Goal: Information Seeking & Learning: Obtain resource

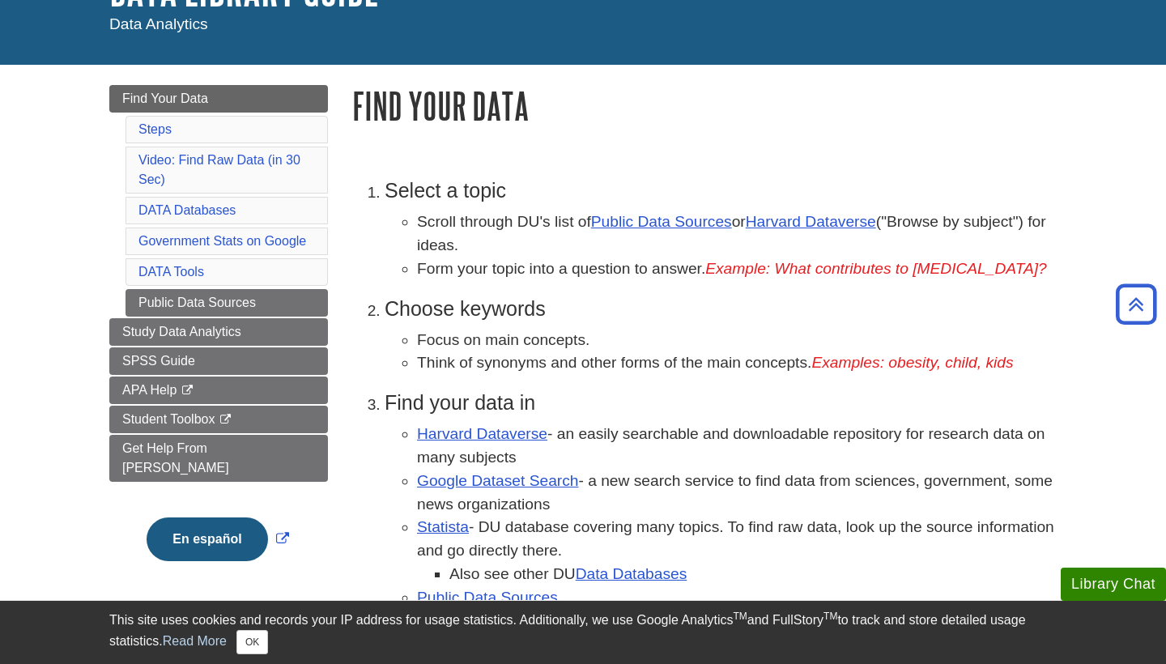
scroll to position [138, 0]
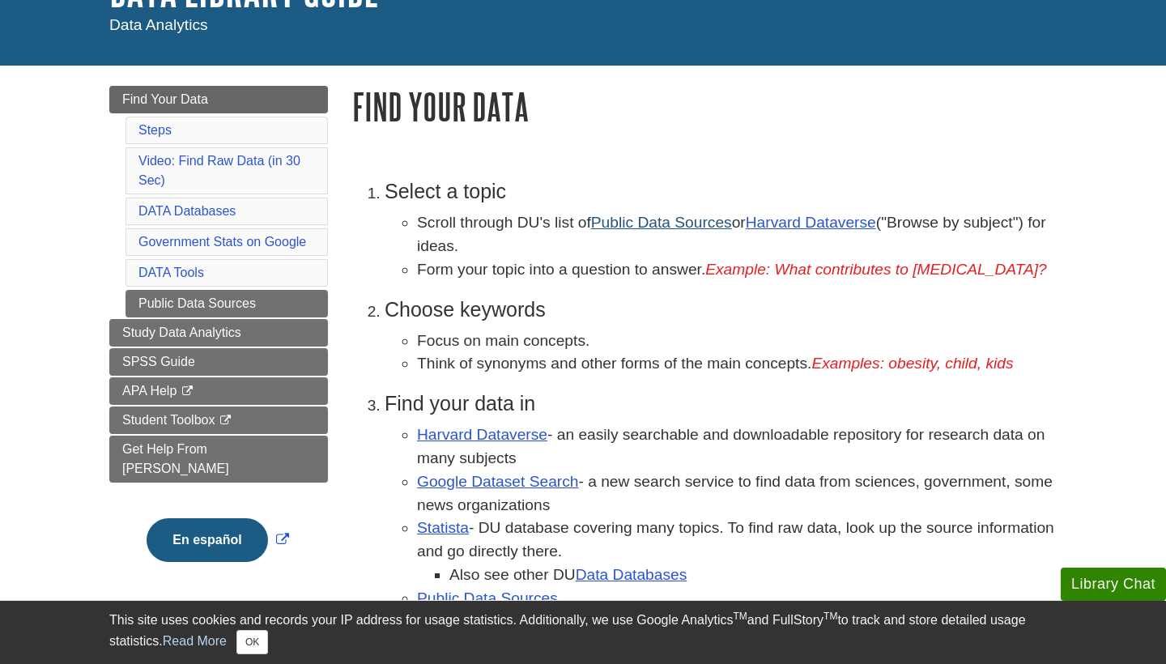
click at [647, 223] on link "Public Data Sources" at bounding box center [661, 222] width 141 height 17
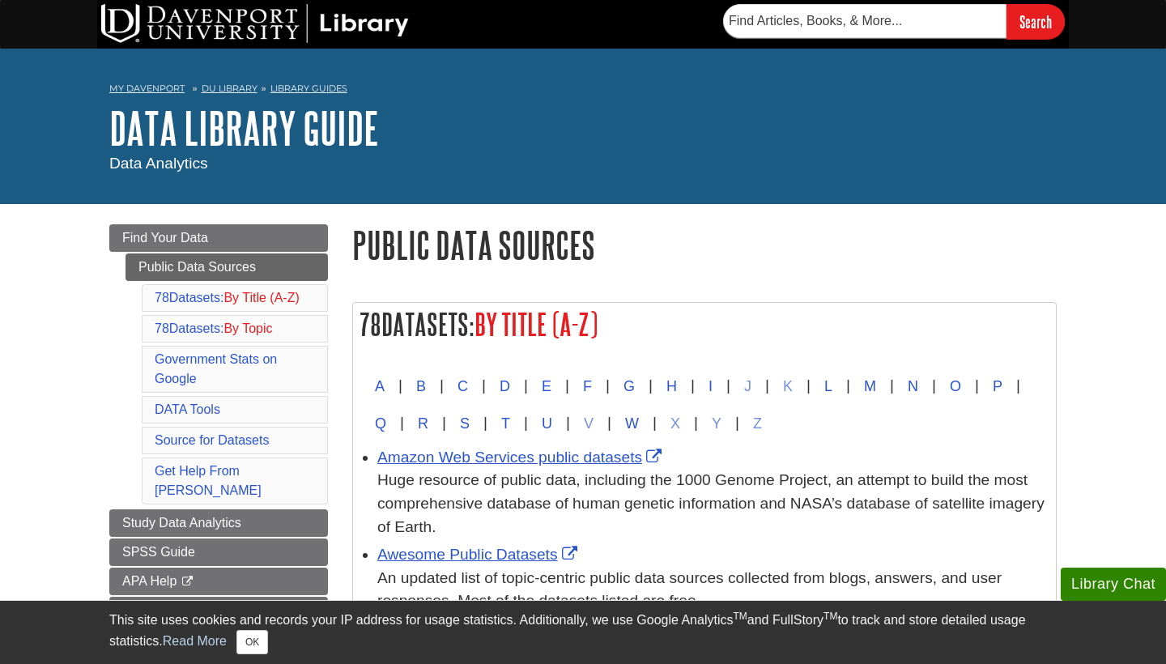
click at [831, 313] on h2 "78 Datasets: By Title (A-Z)" at bounding box center [704, 324] width 703 height 43
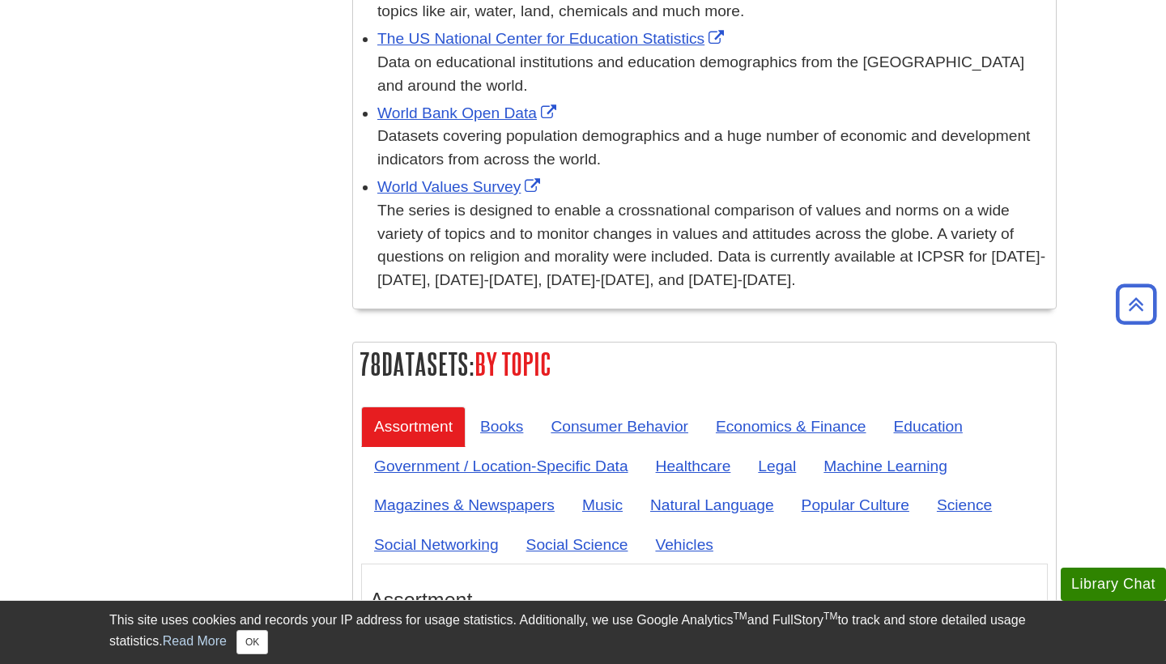
scroll to position [5965, 0]
click at [598, 485] on link "Music" at bounding box center [602, 505] width 66 height 40
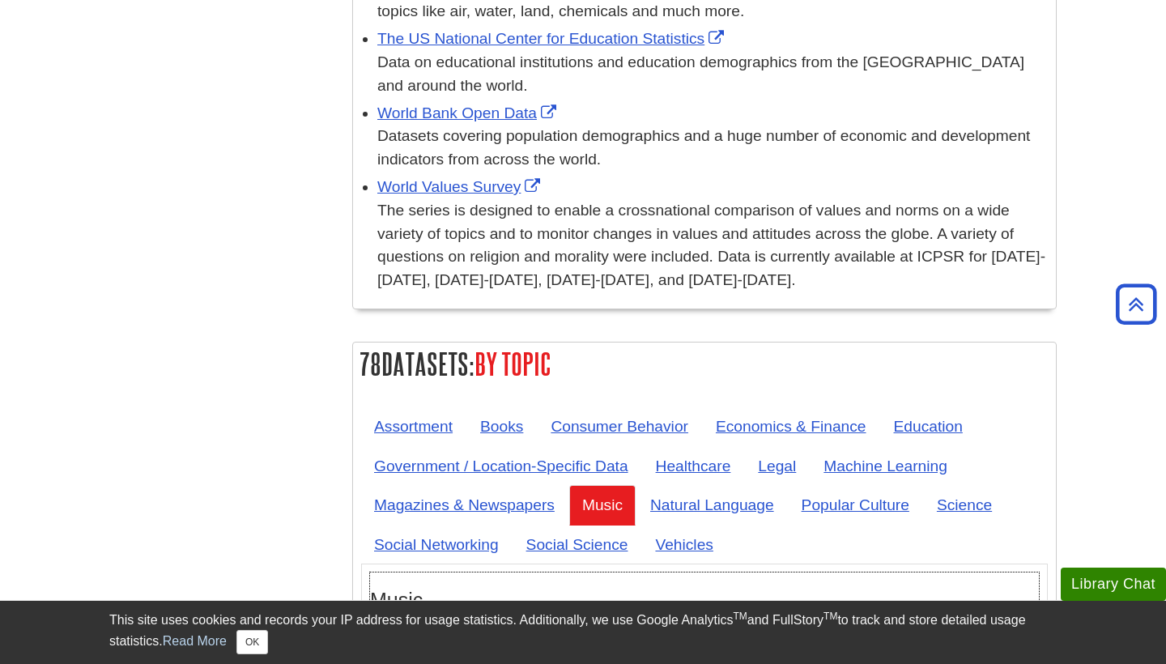
click at [450, 627] on link "Million Song Data Set" at bounding box center [472, 635] width 173 height 17
click at [1053, 343] on h2 "78 Datasets: By Topic" at bounding box center [704, 364] width 703 height 43
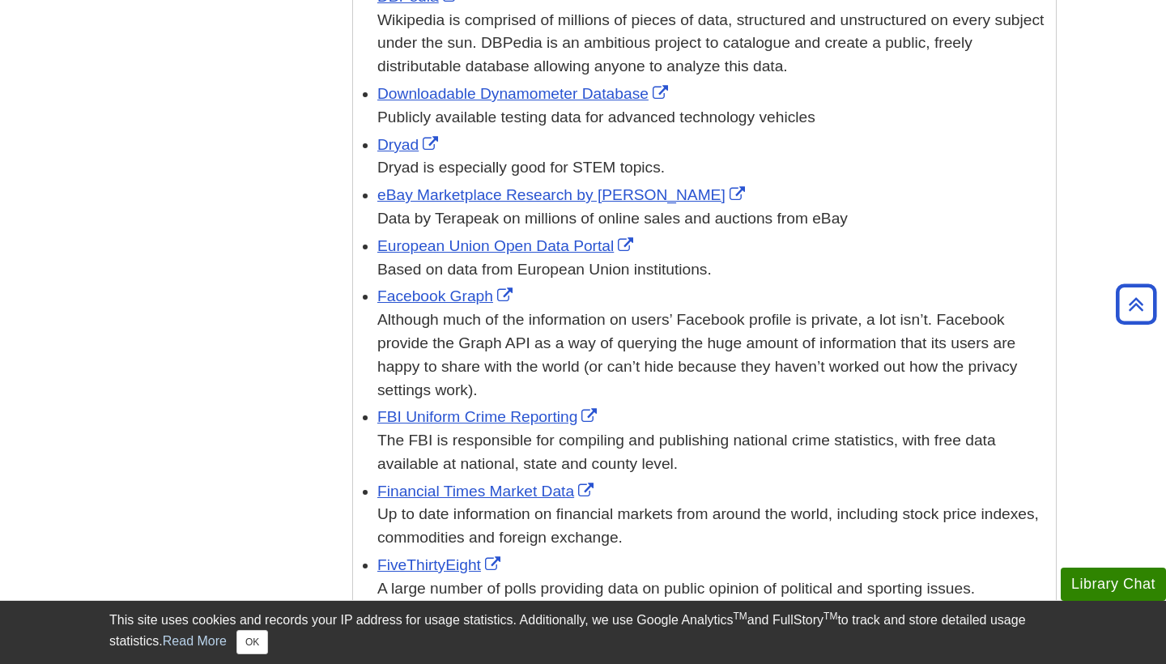
scroll to position [0, 0]
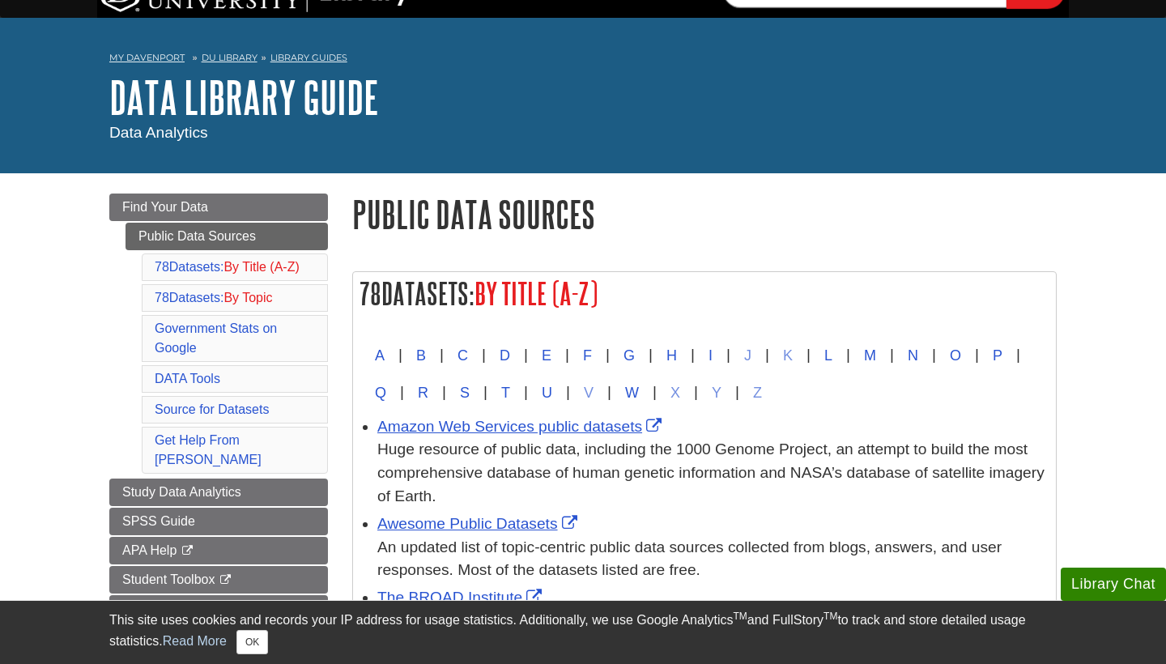
click at [846, 353] on button "L" at bounding box center [829, 355] width 36 height 37
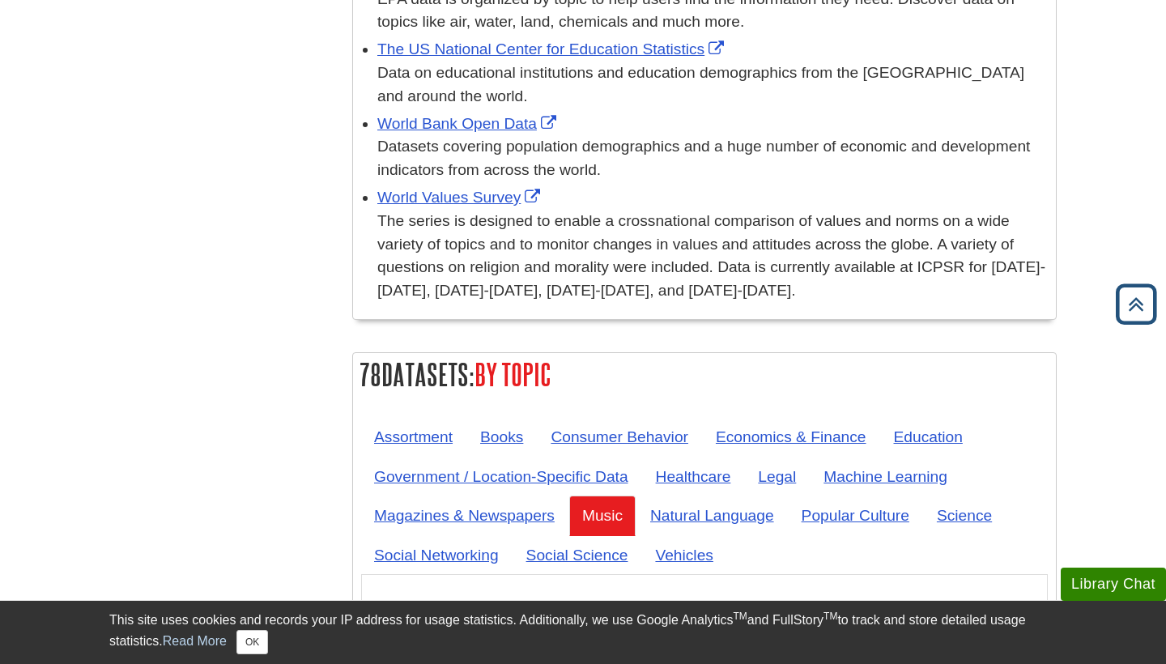
scroll to position [6066, 0]
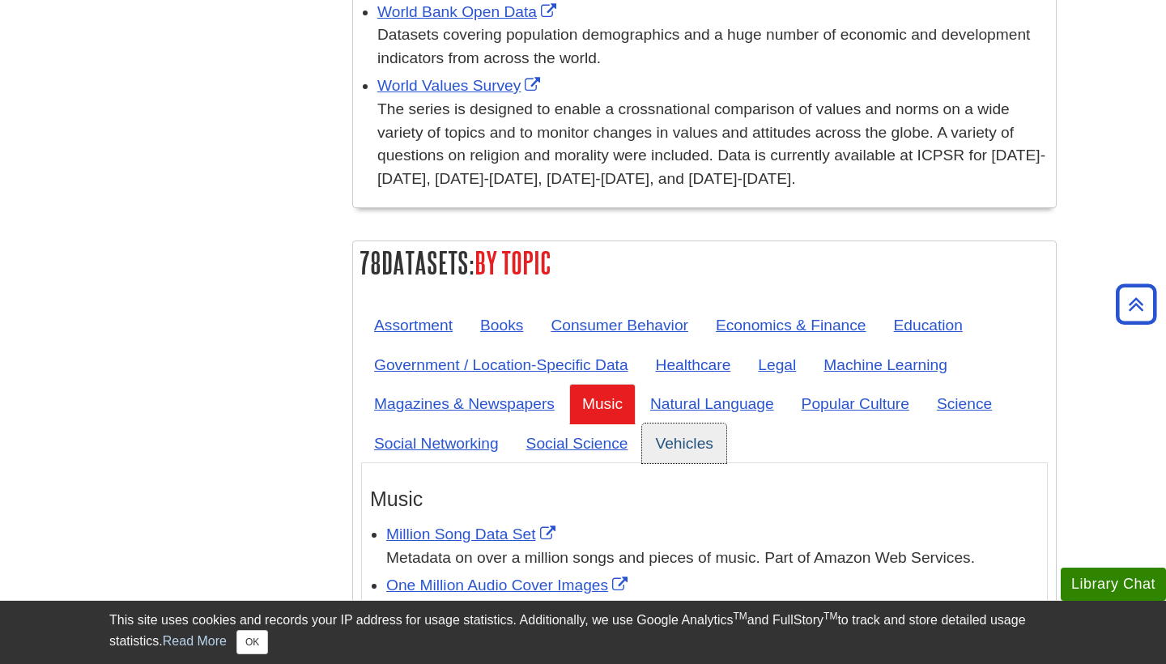
click at [687, 423] on link "Vehicles" at bounding box center [683, 443] width 83 height 40
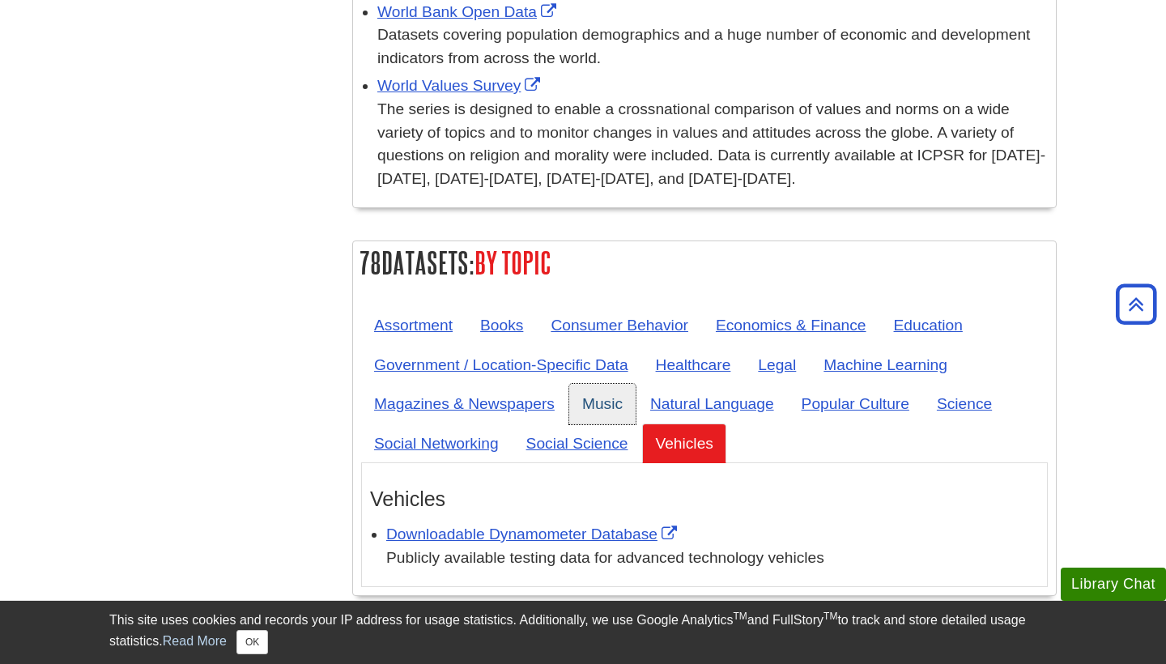
click at [606, 384] on link "Music" at bounding box center [602, 404] width 66 height 40
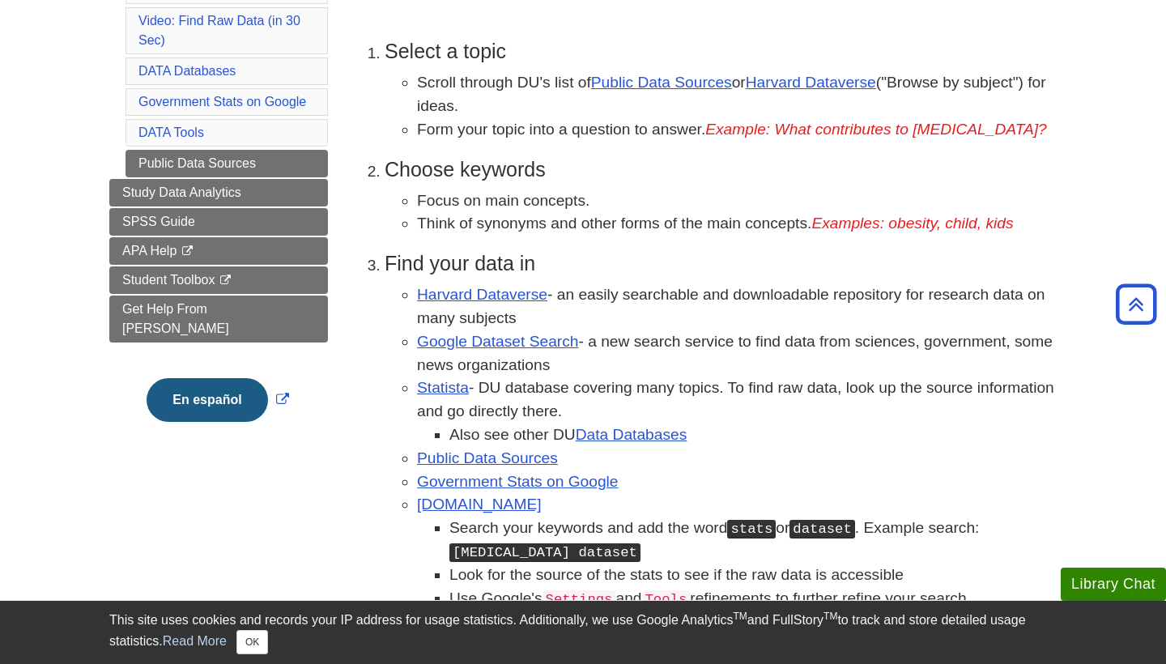
scroll to position [211, 0]
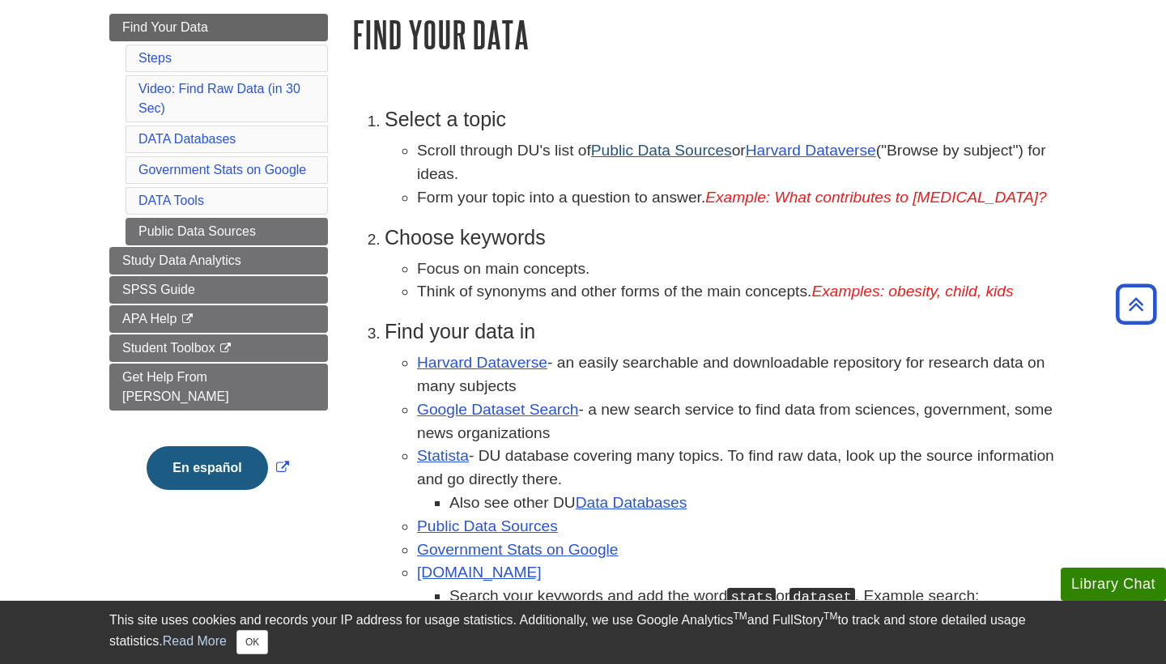
click at [648, 150] on link "Public Data Sources" at bounding box center [661, 150] width 141 height 17
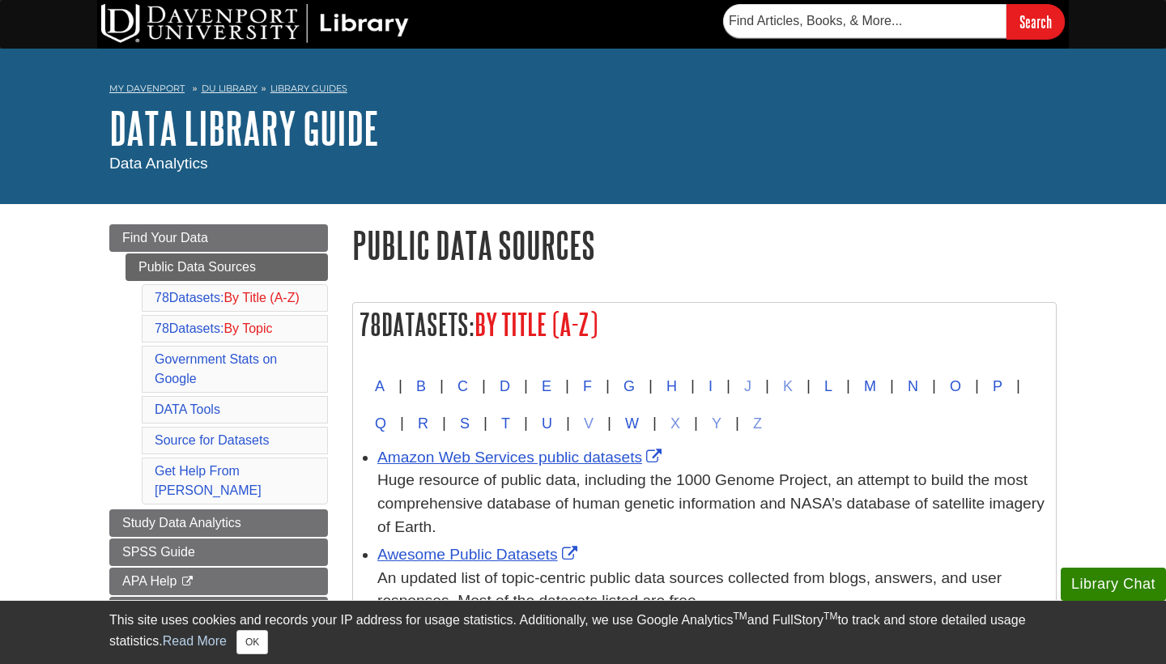
scroll to position [91, 0]
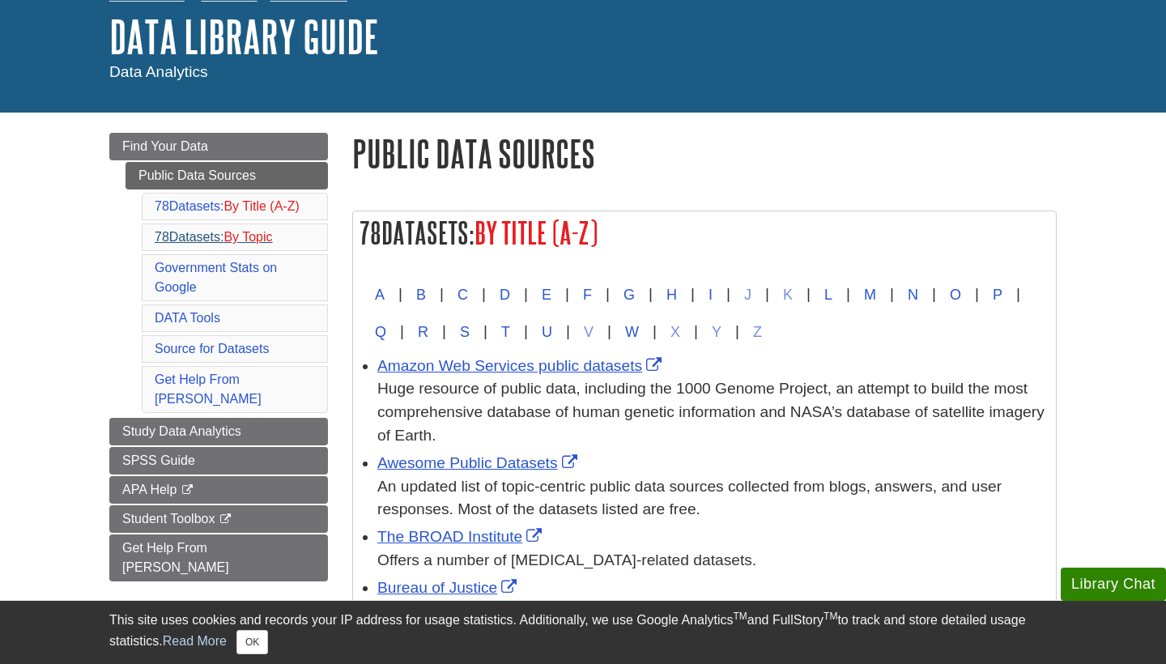
click at [240, 236] on span "By Topic" at bounding box center [247, 237] width 49 height 14
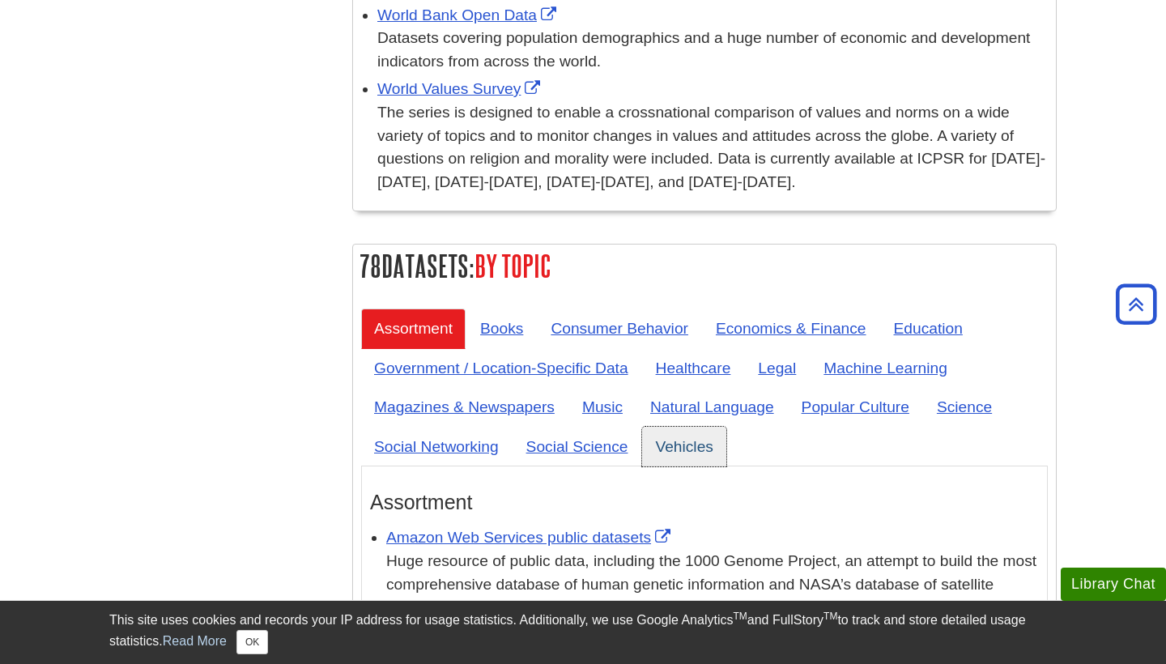
click at [705, 427] on link "Vehicles" at bounding box center [683, 447] width 83 height 40
click at [601, 387] on link "Music" at bounding box center [602, 407] width 66 height 40
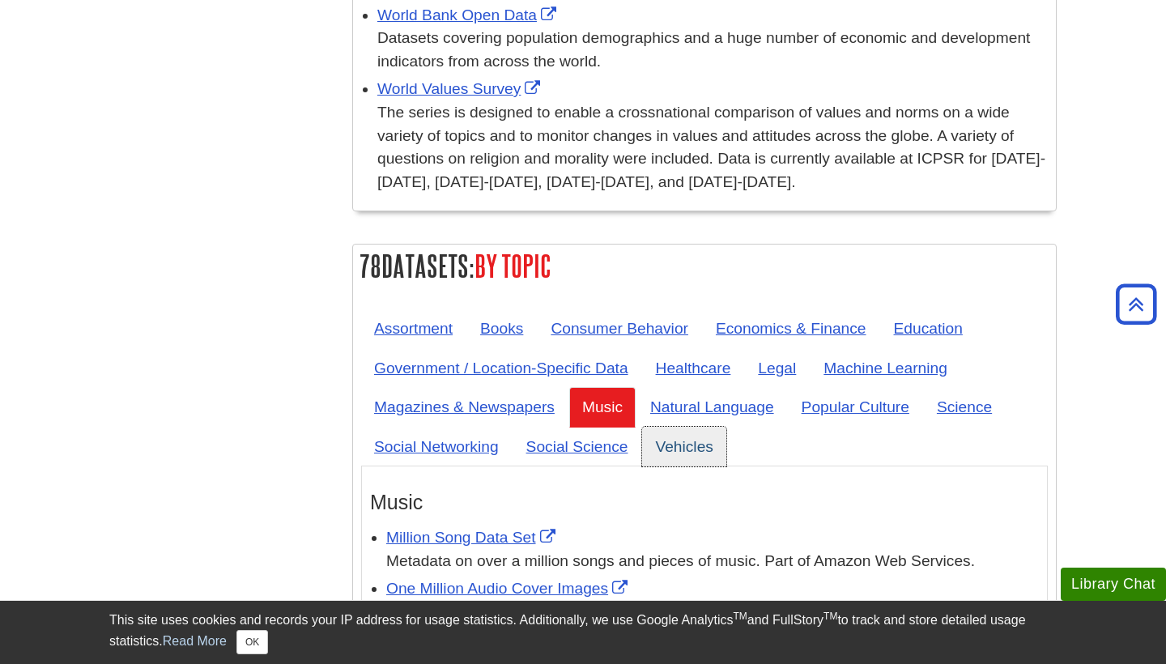
click at [670, 427] on link "Vehicles" at bounding box center [683, 447] width 83 height 40
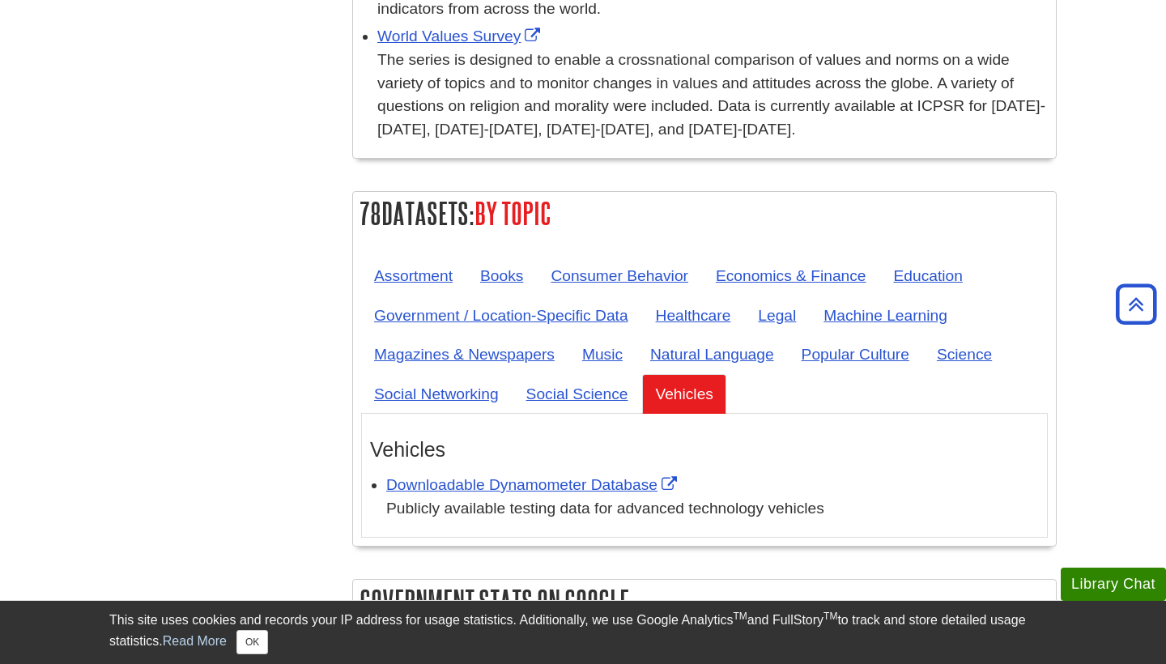
scroll to position [6115, 0]
click at [483, 477] on link "Downloadable Dynamometer Database" at bounding box center [533, 485] width 295 height 17
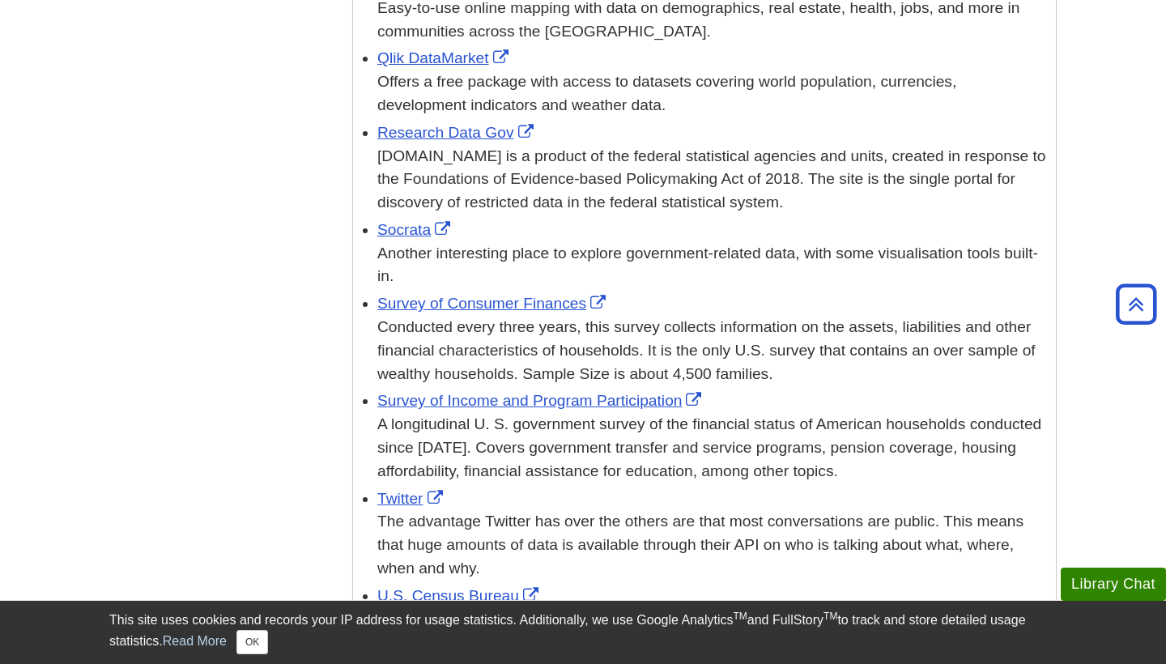
scroll to position [4959, 0]
click at [407, 491] on link "Twitter" at bounding box center [412, 499] width 70 height 17
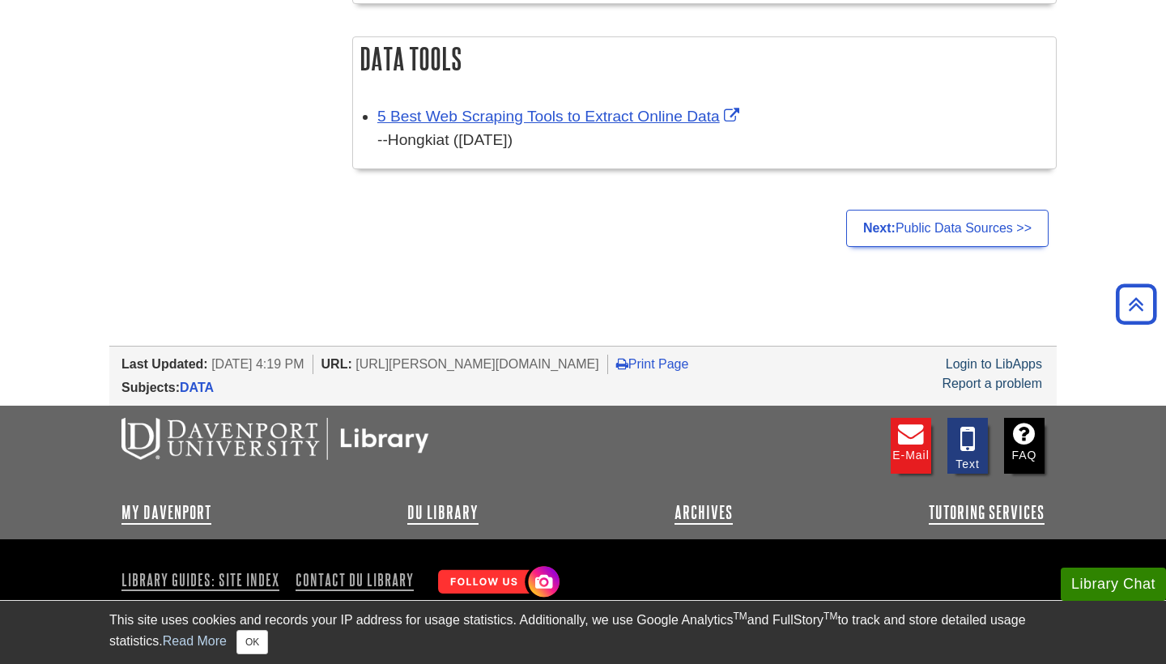
scroll to position [2266, 0]
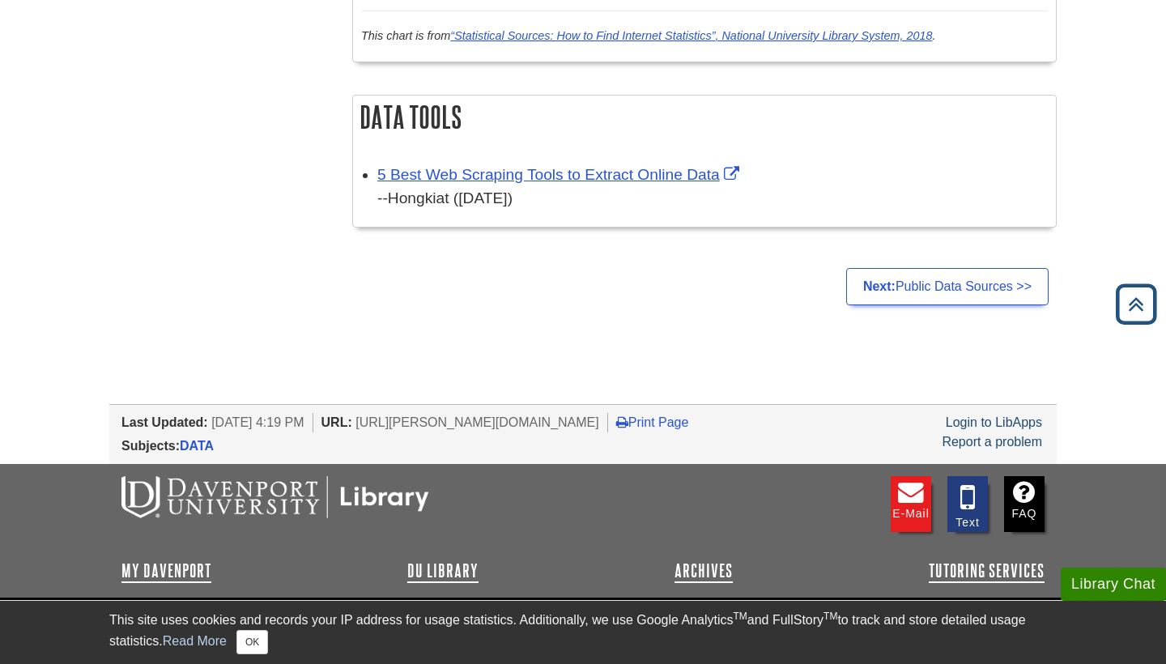
click at [1131, 325] on icon "Back to Top" at bounding box center [1136, 305] width 52 height 52
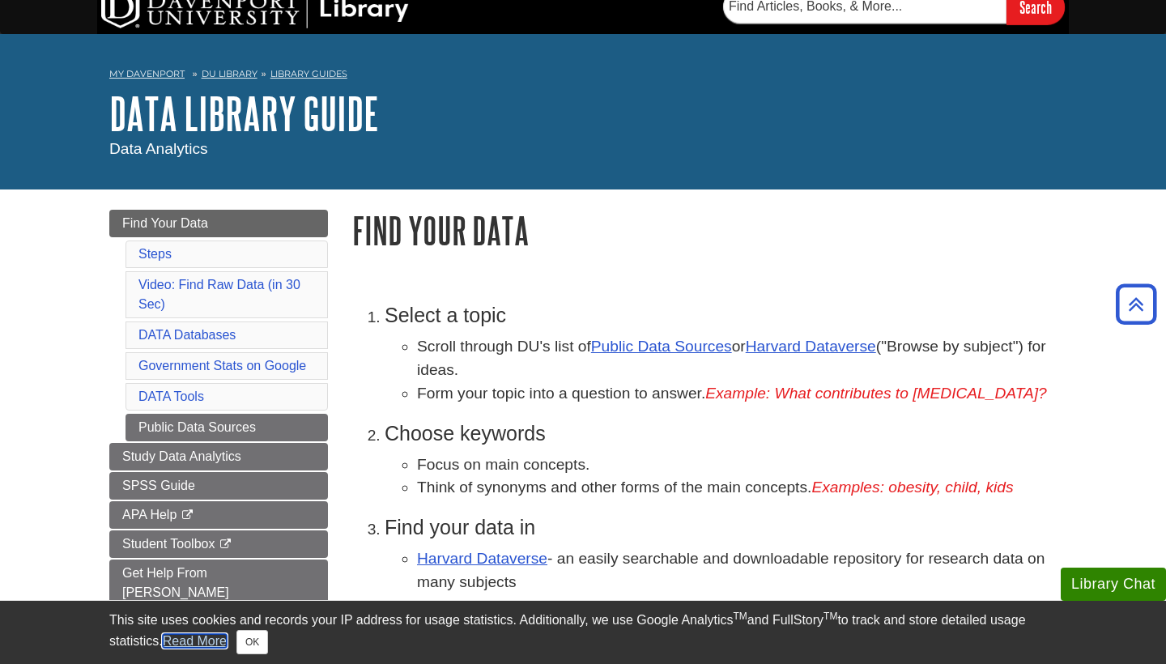
scroll to position [0, 0]
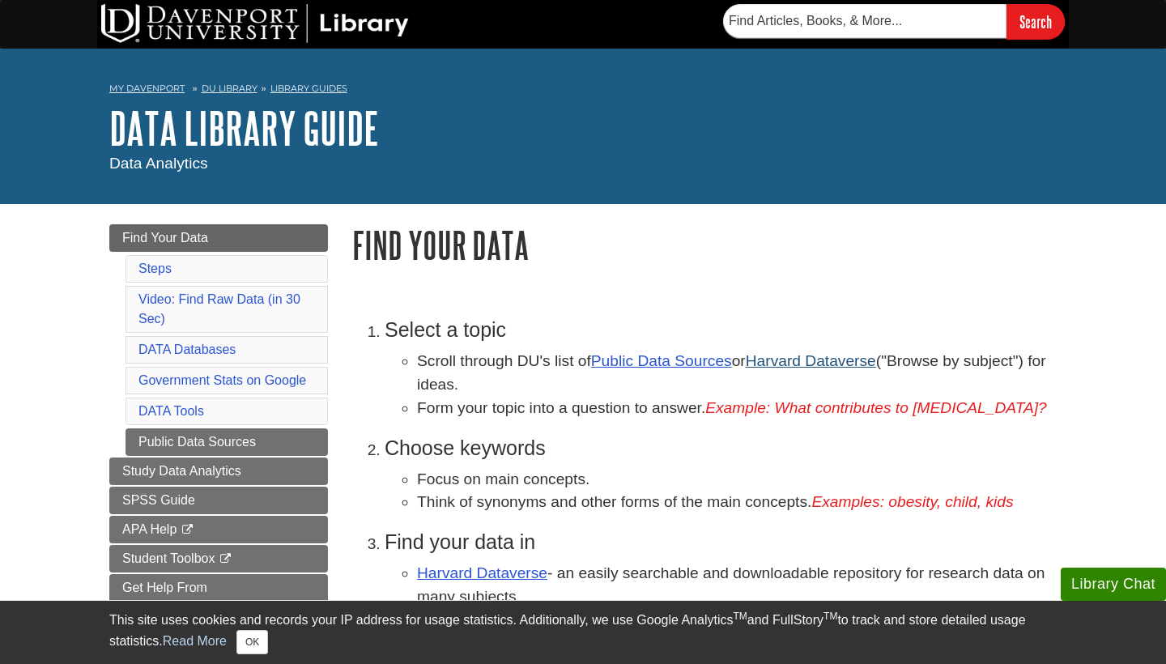
click at [845, 361] on link "Harvard Dataverse" at bounding box center [811, 360] width 130 height 17
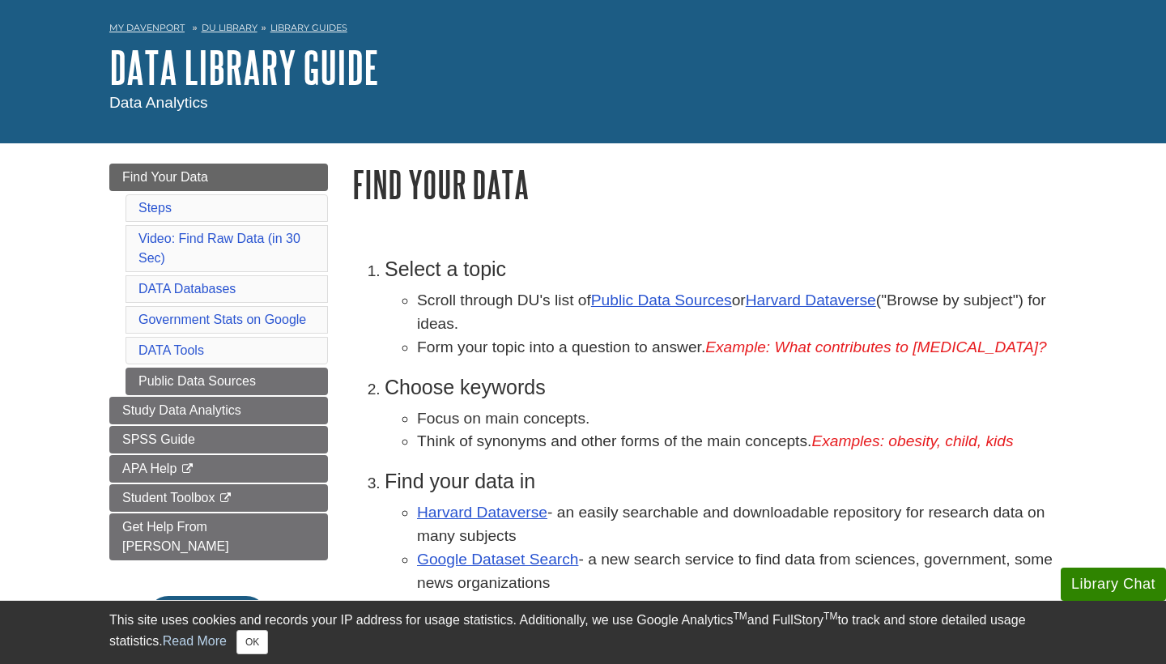
scroll to position [81, 0]
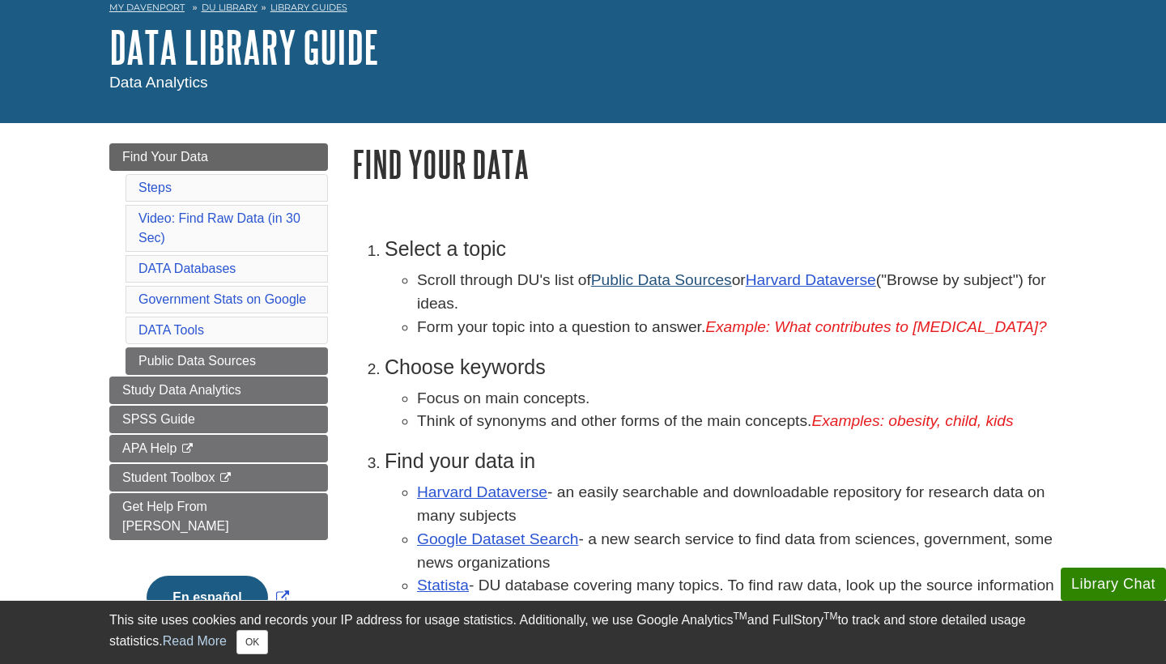
click at [629, 278] on link "Public Data Sources" at bounding box center [661, 279] width 141 height 17
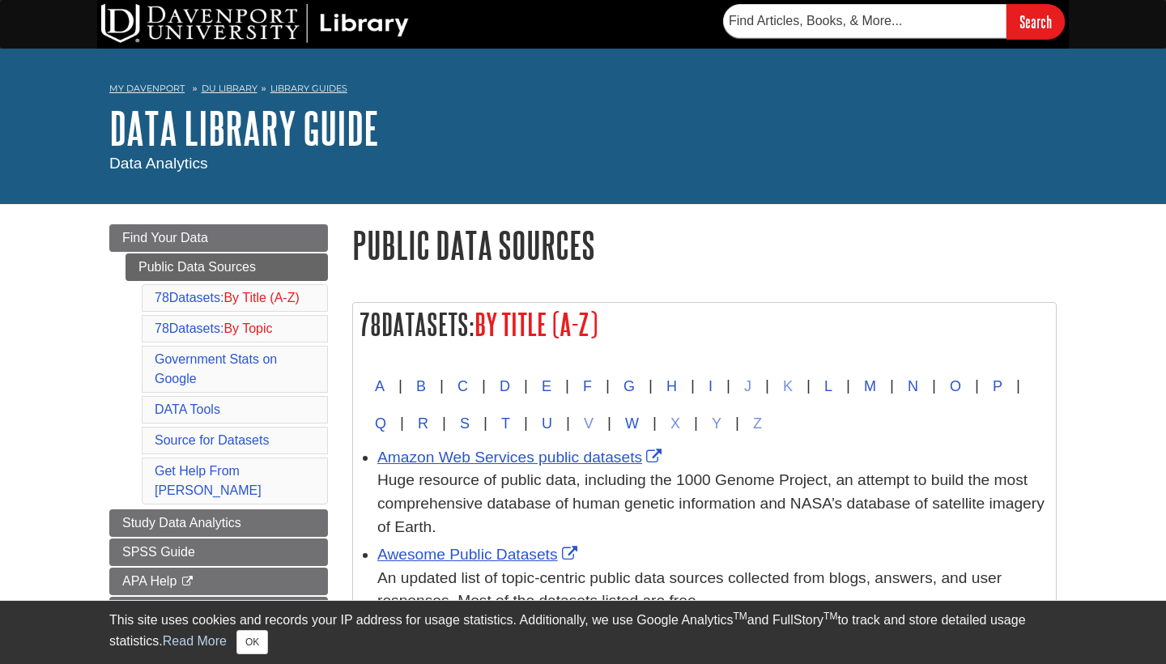
click at [659, 257] on h1 "Public Data Sources" at bounding box center [704, 244] width 704 height 41
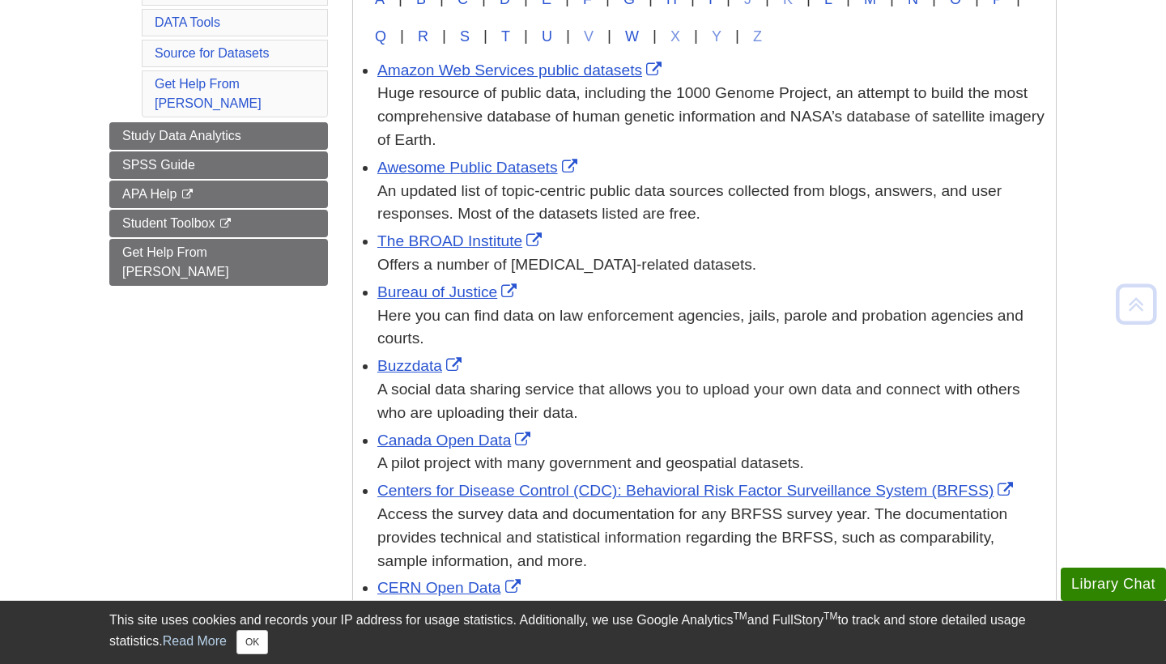
scroll to position [389, 0]
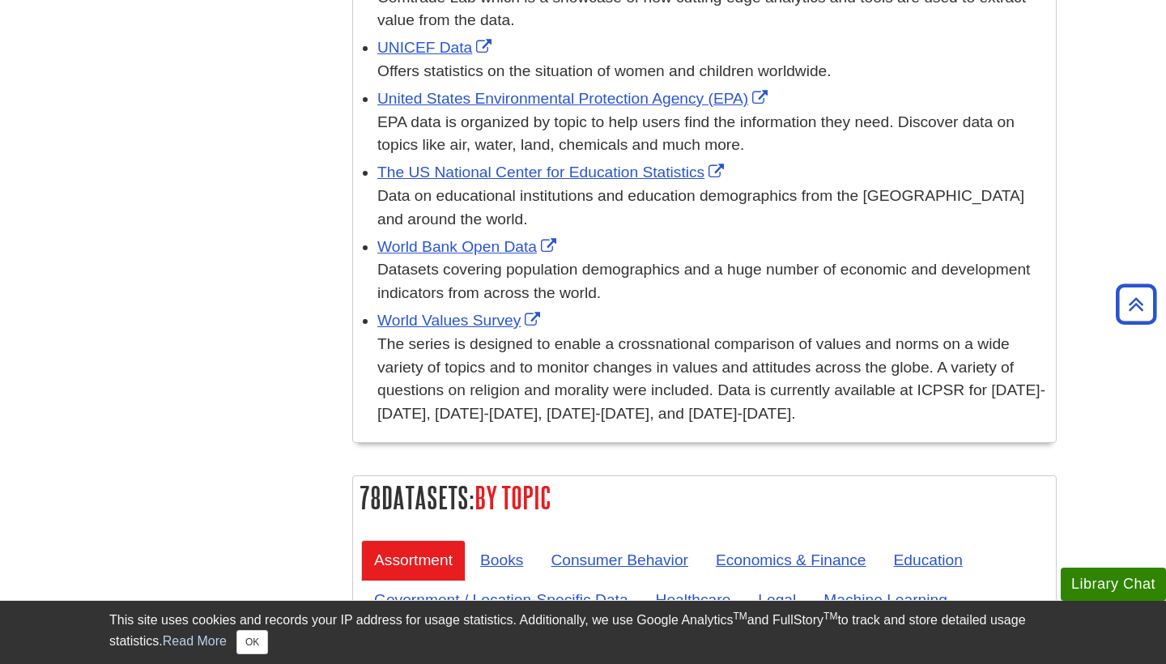
scroll to position [5818, 0]
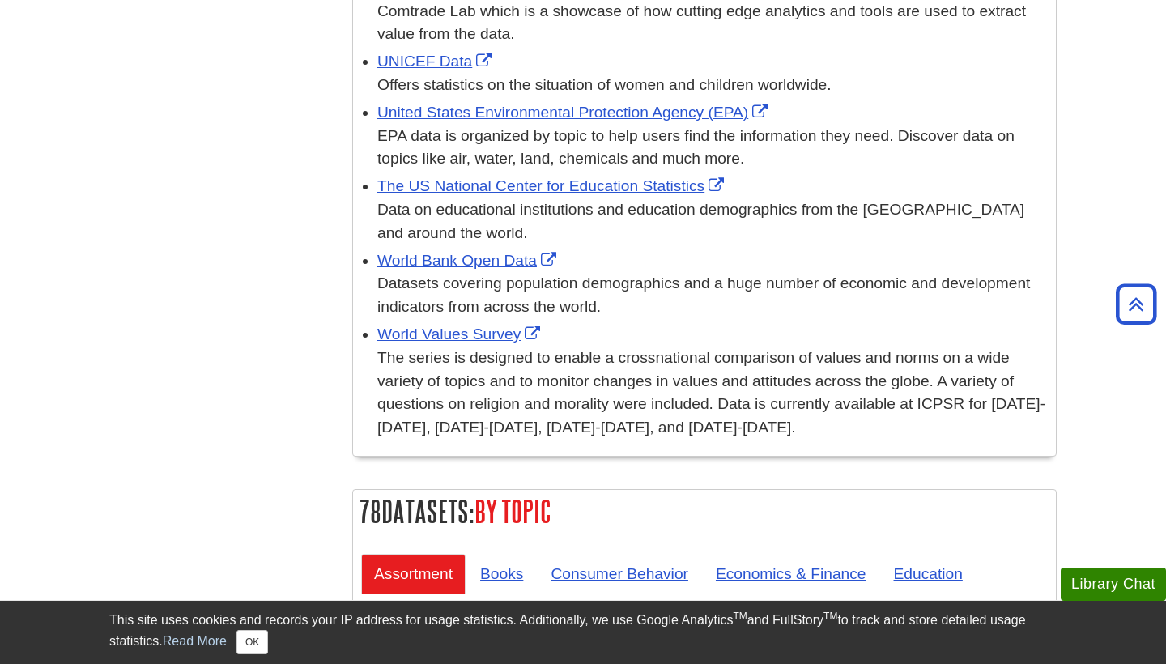
click at [804, 490] on h2 "78 Datasets: By Topic" at bounding box center [704, 511] width 703 height 43
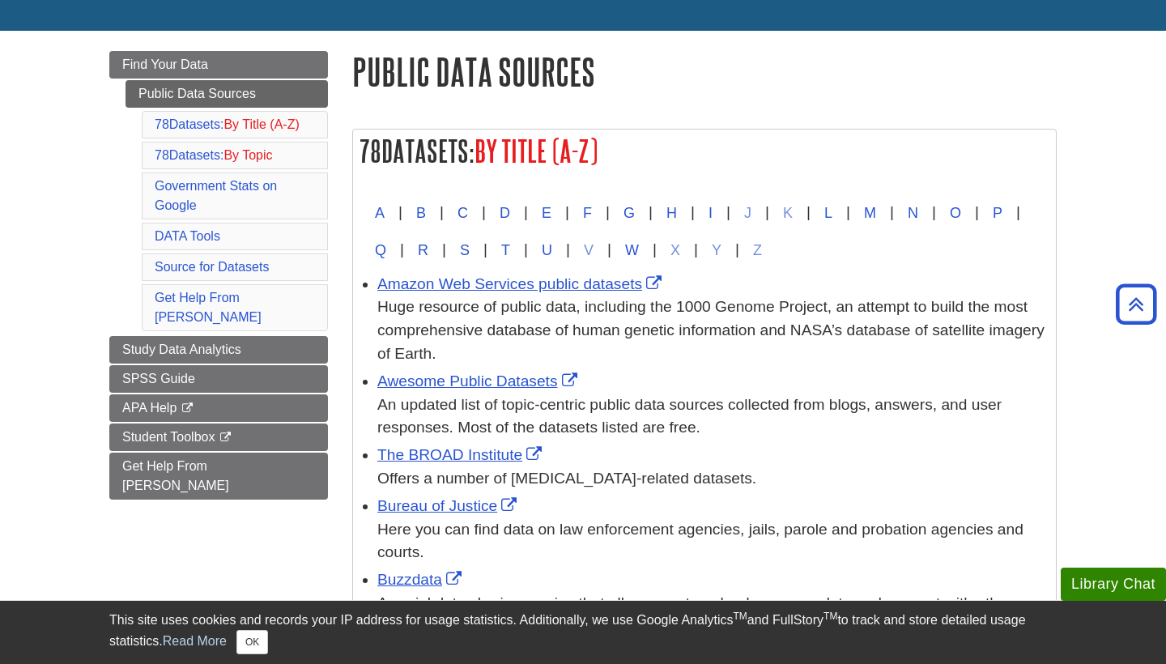
scroll to position [167, 0]
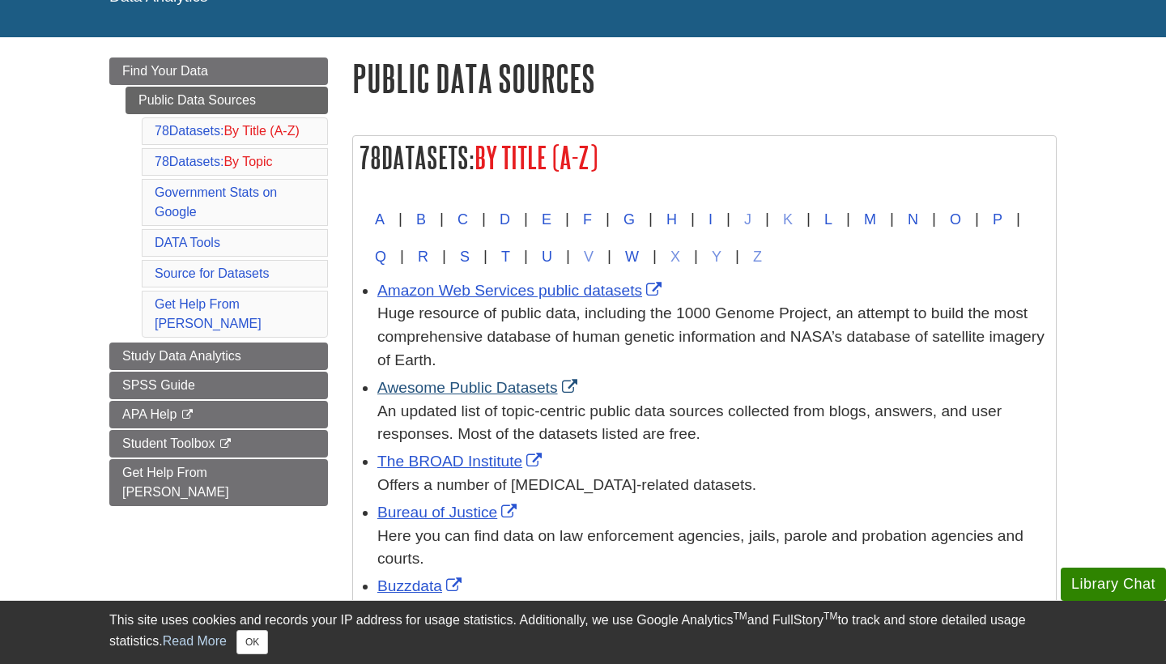
click at [503, 383] on link "Awesome Public Datasets" at bounding box center [479, 387] width 204 height 17
